Goal: Task Accomplishment & Management: Manage account settings

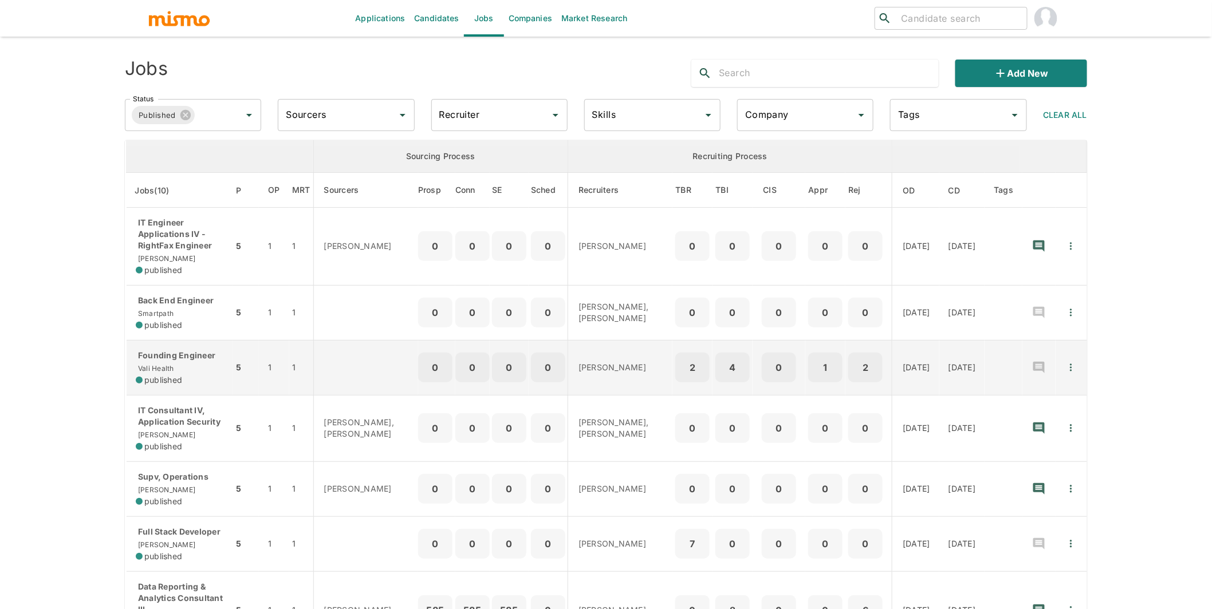
click at [171, 366] on span "Vali Health" at bounding box center [155, 368] width 38 height 9
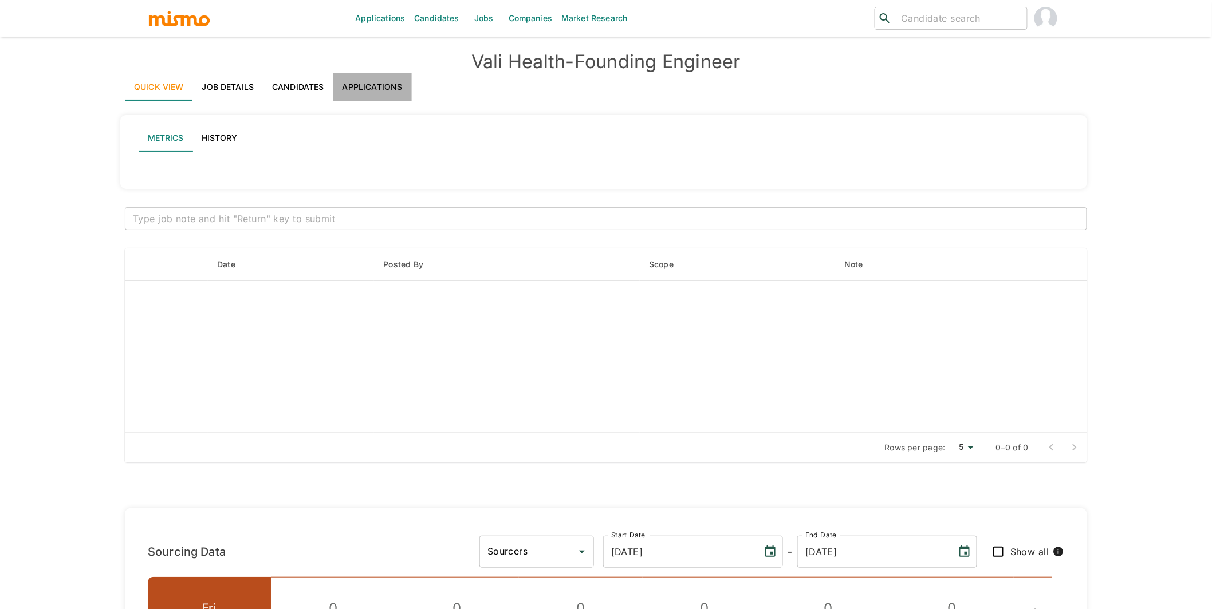
click at [379, 86] on link "Applications" at bounding box center [372, 86] width 78 height 27
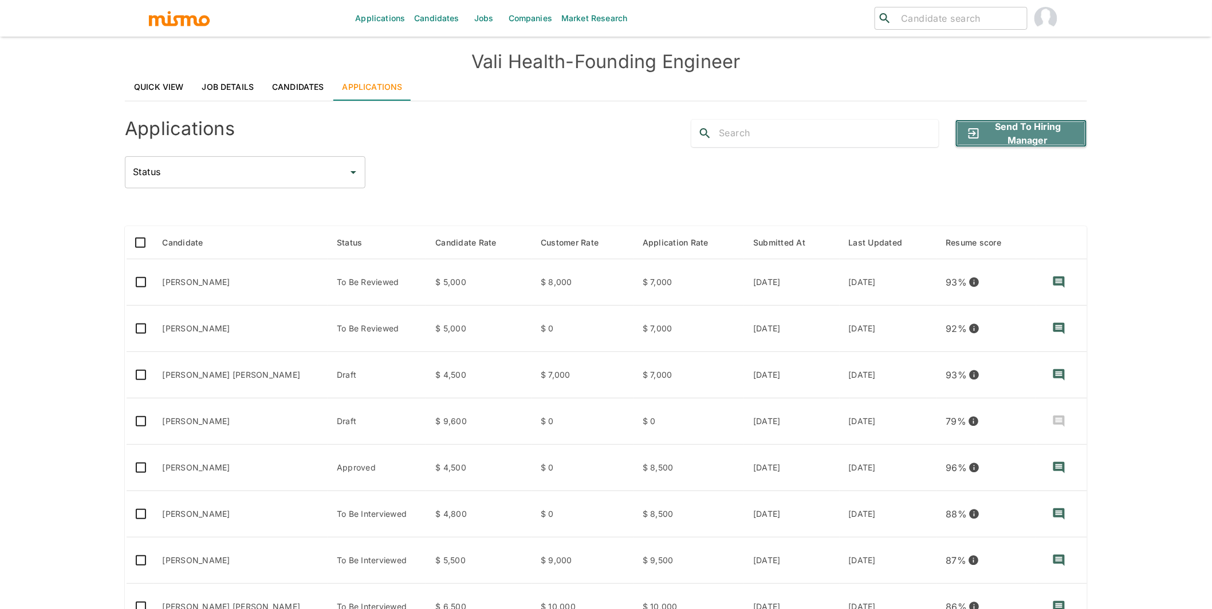
click at [1015, 129] on button "Send to Hiring Manager" at bounding box center [1021, 133] width 132 height 27
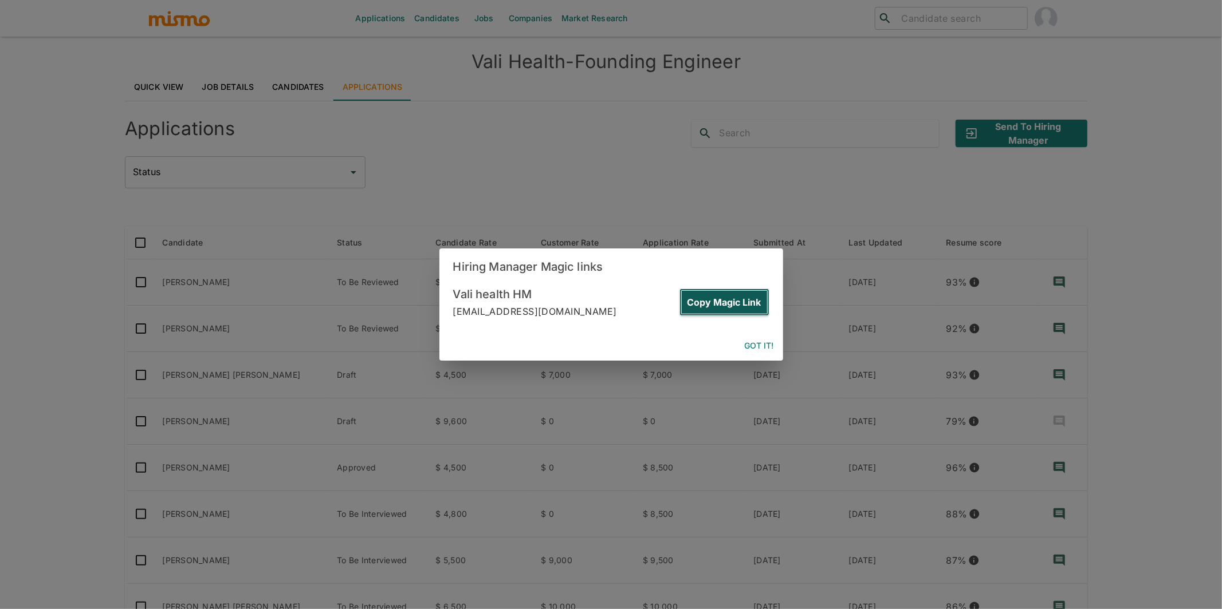
click at [745, 305] on button "Copy Magic Link" at bounding box center [724, 302] width 90 height 27
click at [711, 302] on button "Copy Magic Link" at bounding box center [724, 302] width 90 height 27
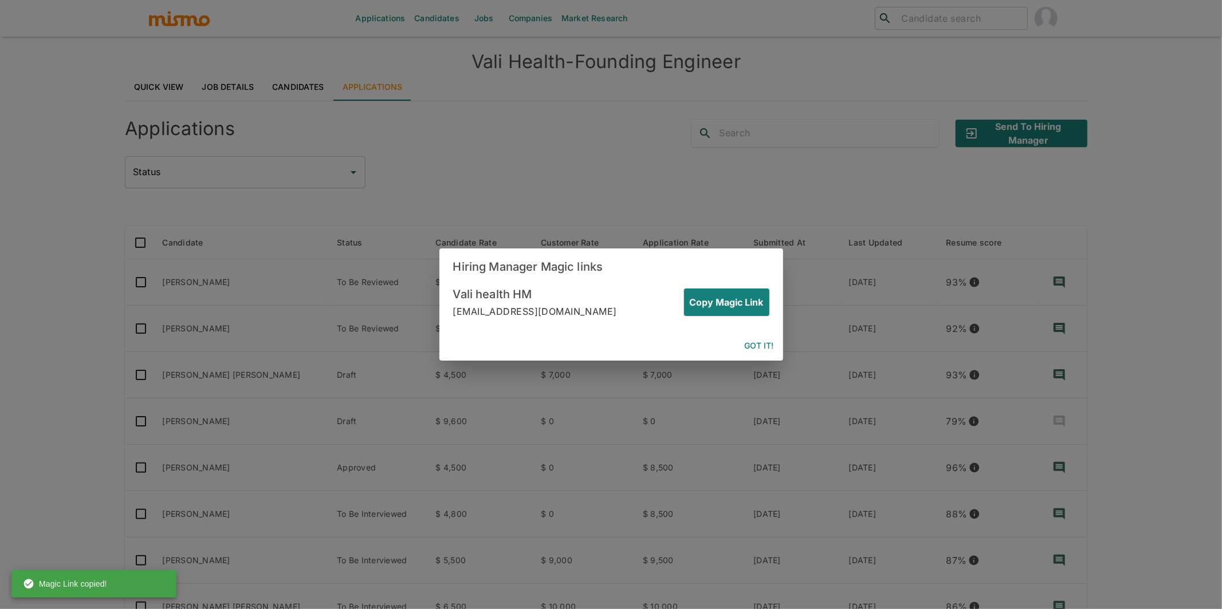
click at [750, 343] on button "Got it!" at bounding box center [759, 346] width 38 height 21
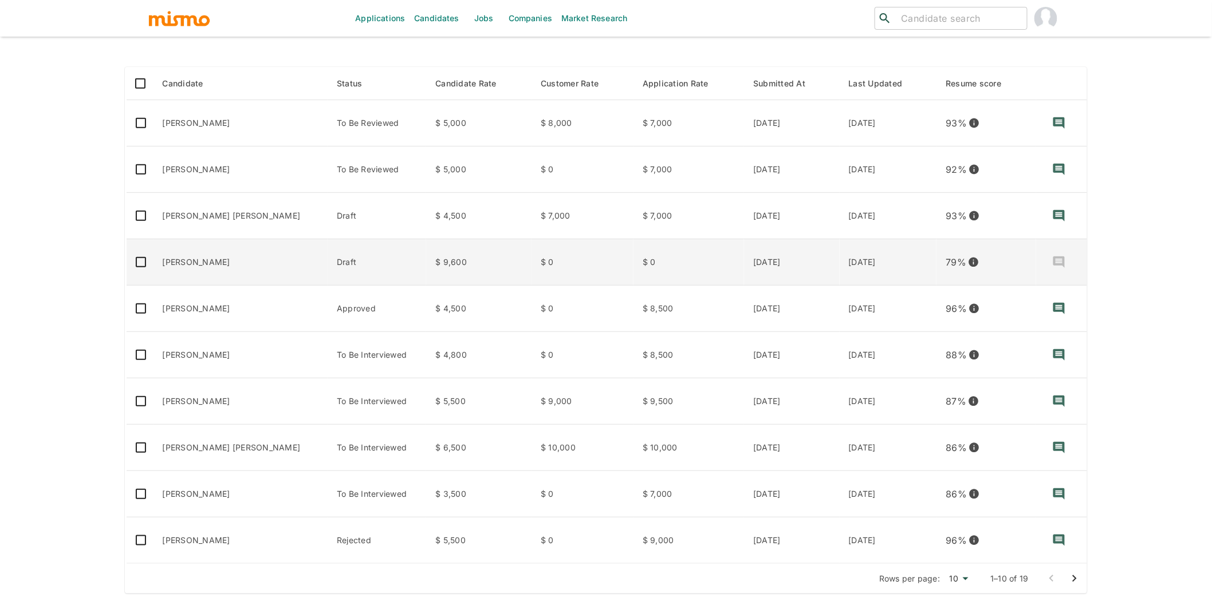
scroll to position [162, 0]
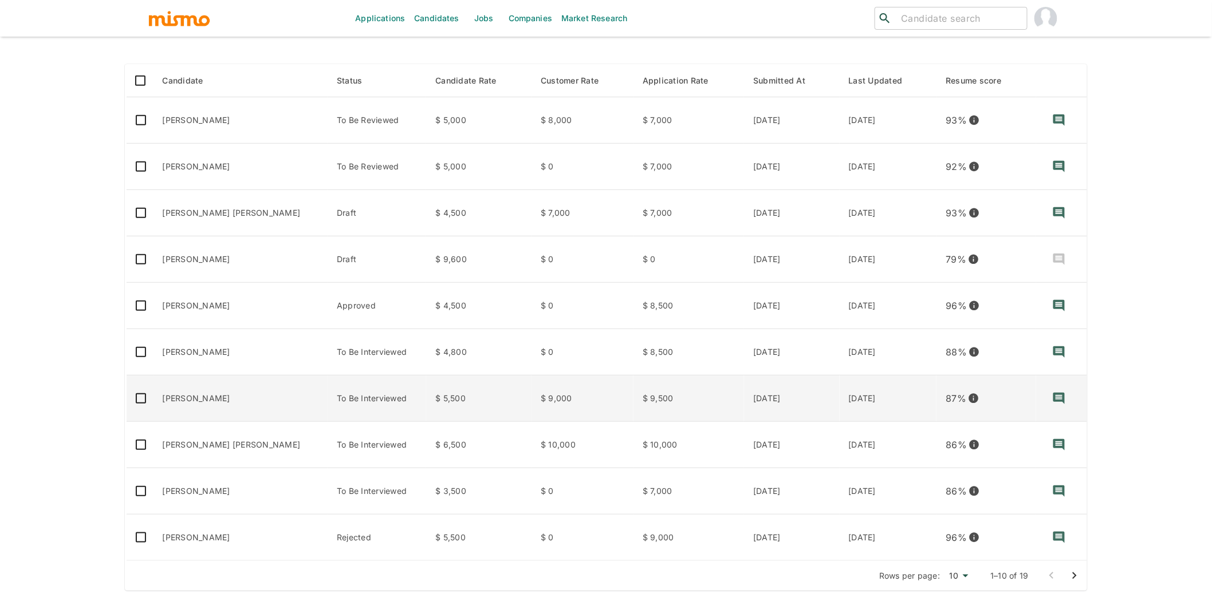
click at [227, 405] on td "Rebecca de Oliveira" at bounding box center [241, 399] width 175 height 46
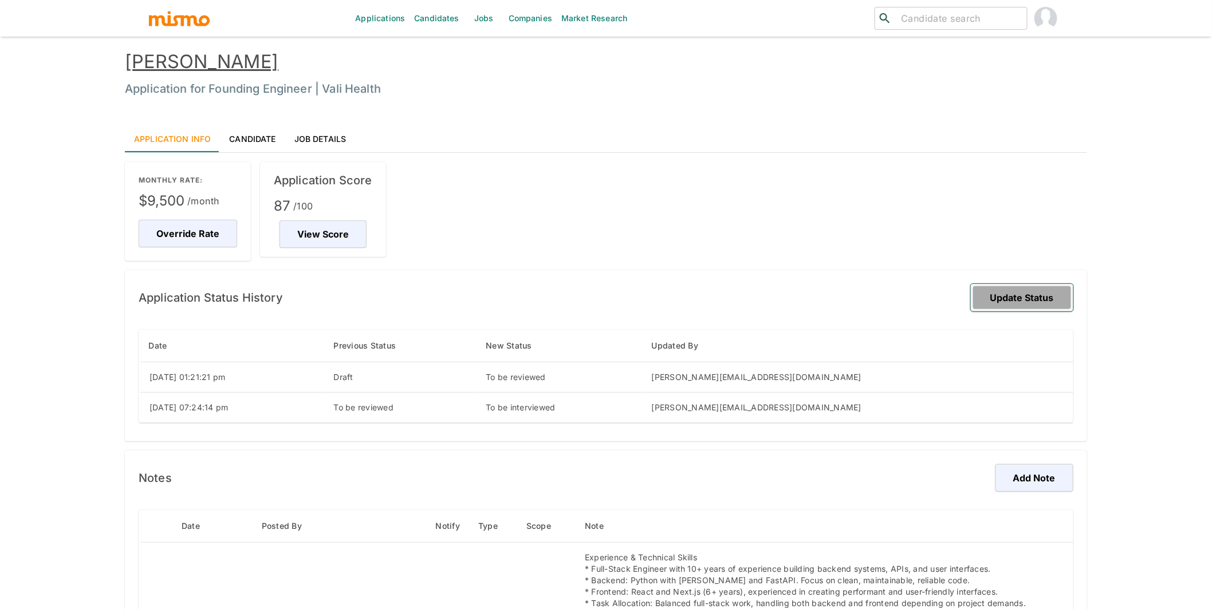
click at [1013, 294] on button "Update Status" at bounding box center [1022, 297] width 103 height 27
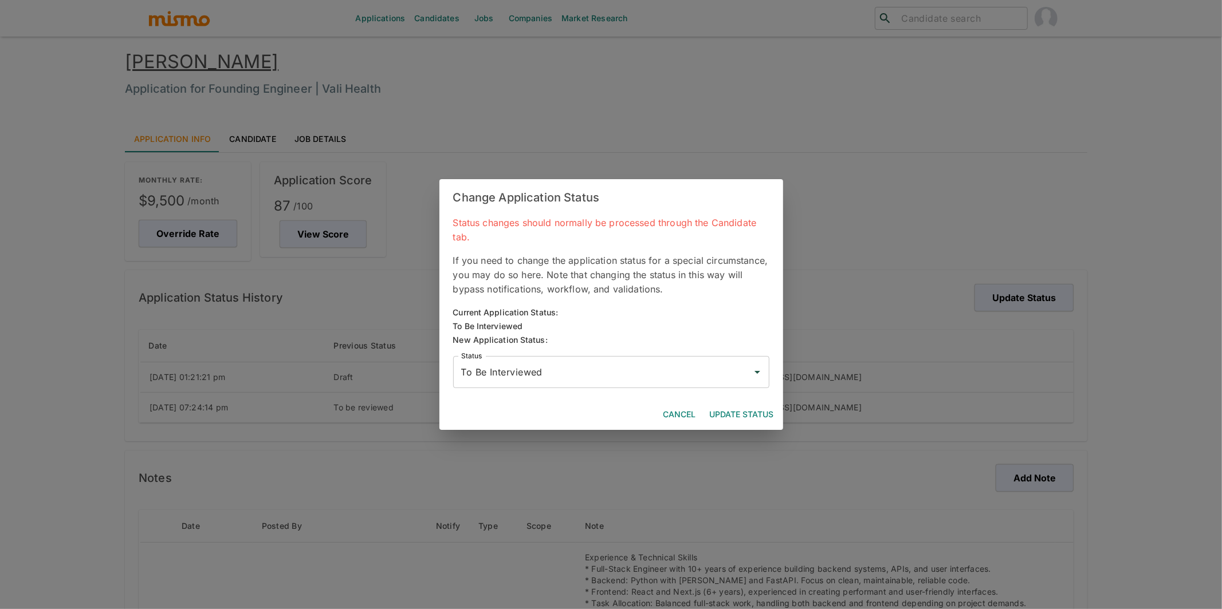
click at [655, 387] on div "To Be Interviewed Status" at bounding box center [611, 372] width 316 height 32
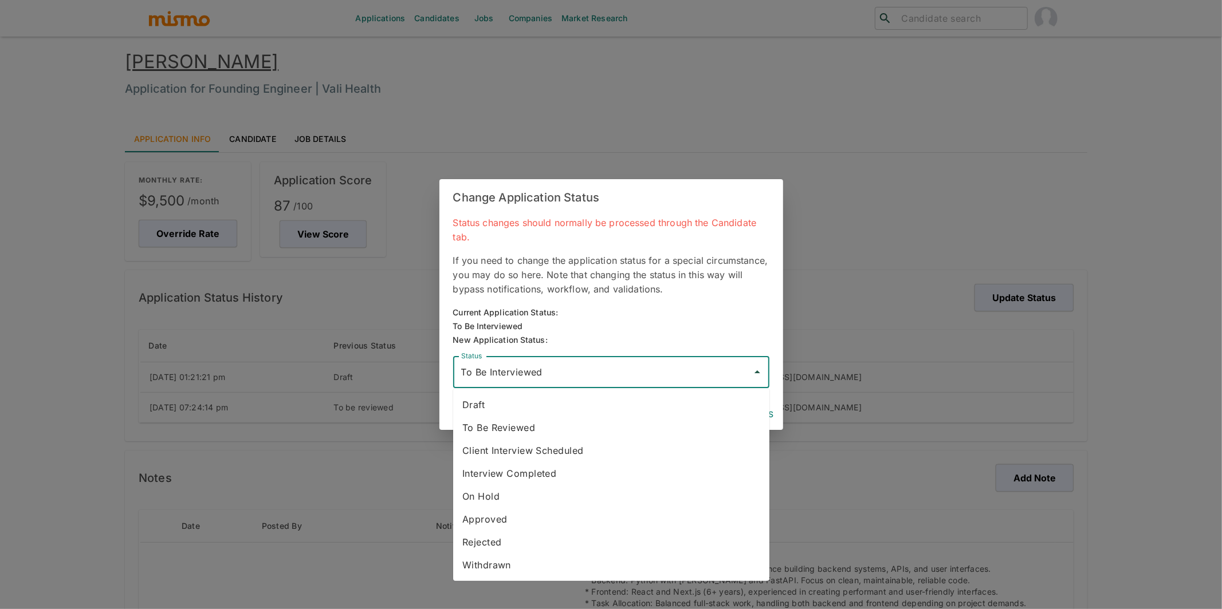
click at [587, 541] on li "Rejected" at bounding box center [611, 542] width 316 height 23
type input "Rejected"
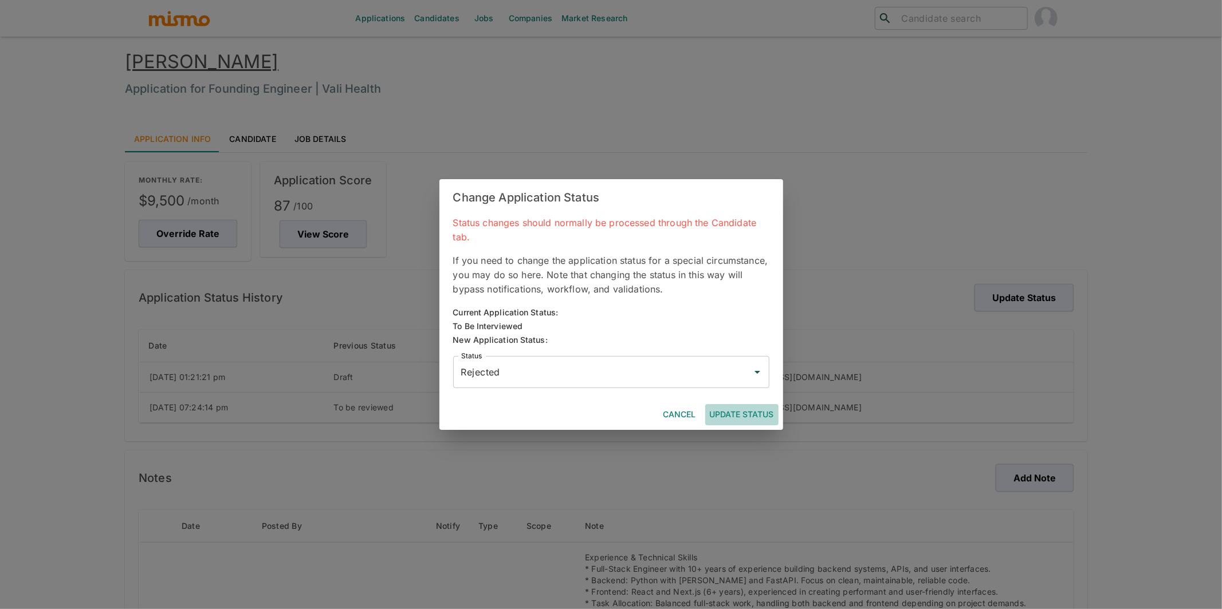
click at [761, 412] on button "Update Status" at bounding box center [741, 414] width 73 height 21
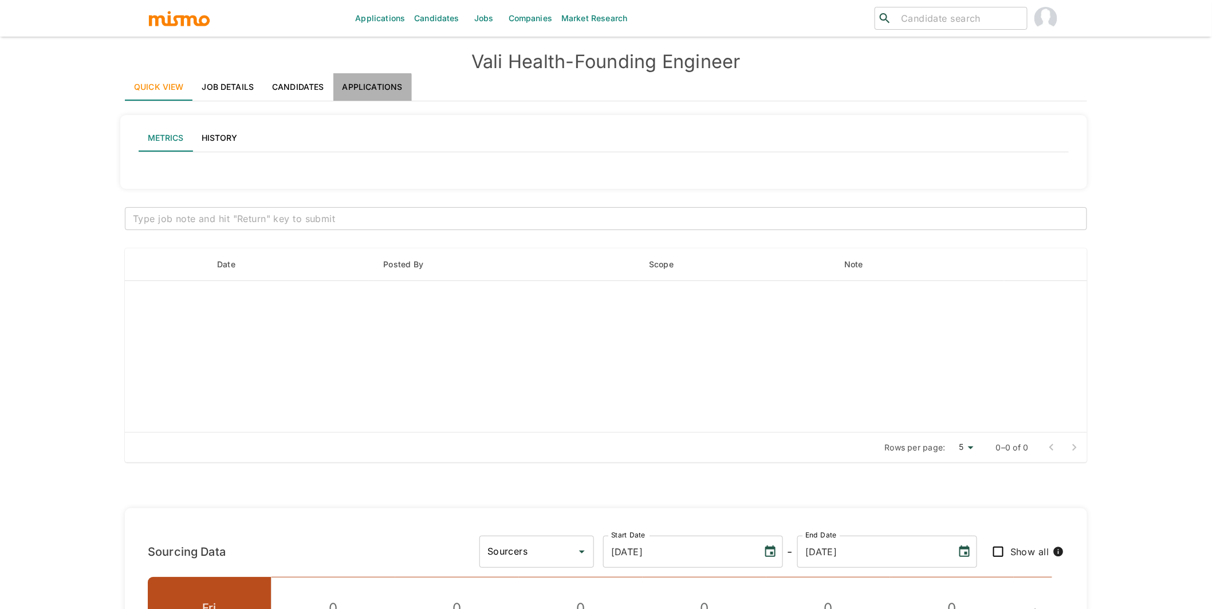
click at [368, 97] on link "Applications" at bounding box center [372, 86] width 78 height 27
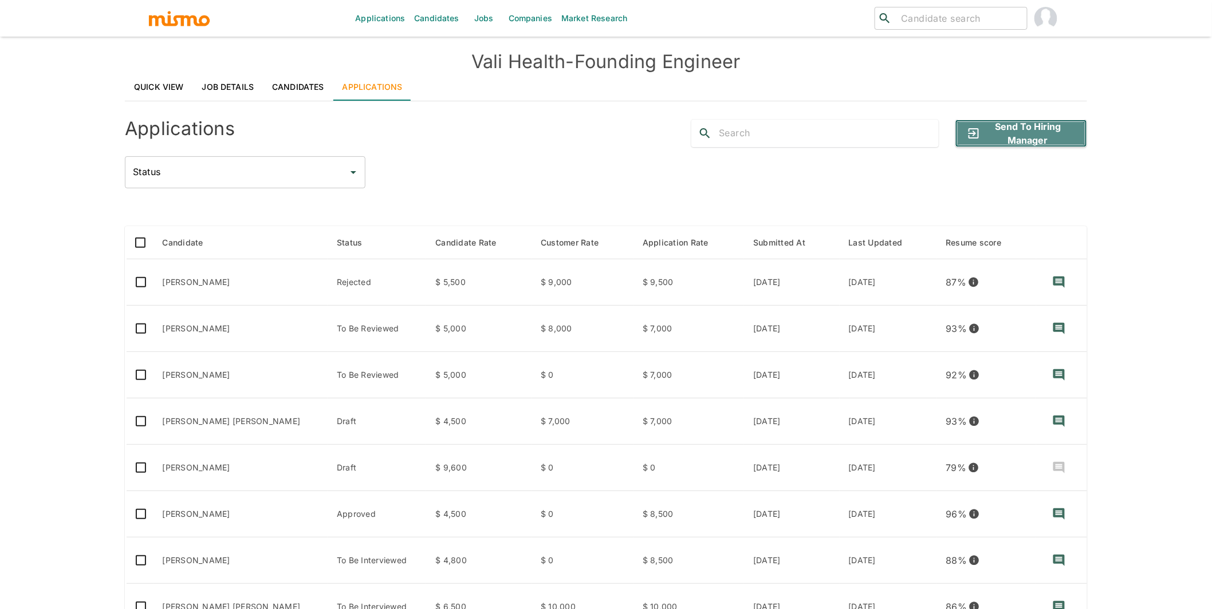
click at [1051, 135] on button "Send to Hiring Manager" at bounding box center [1021, 133] width 132 height 27
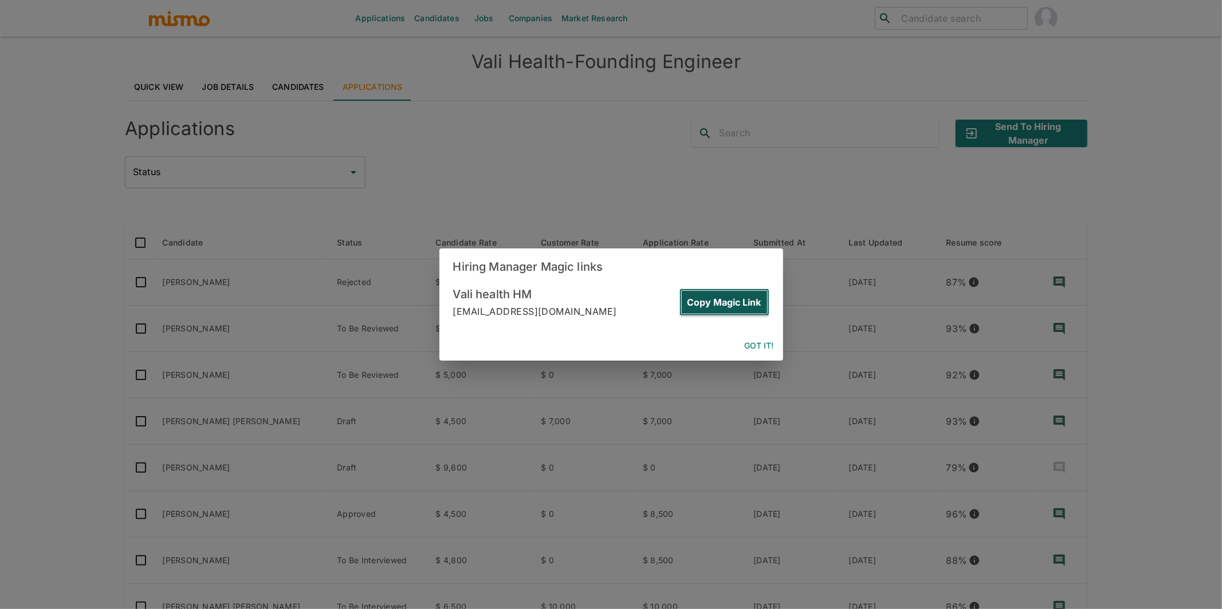
click at [733, 302] on button "Copy Magic Link" at bounding box center [724, 302] width 90 height 27
